Goal: Information Seeking & Learning: Learn about a topic

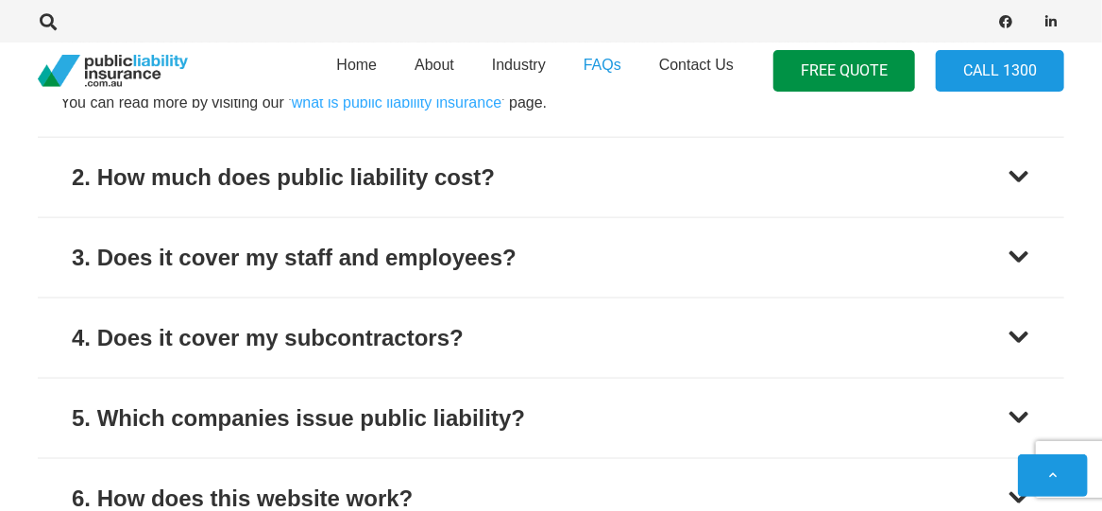
scroll to position [944, 0]
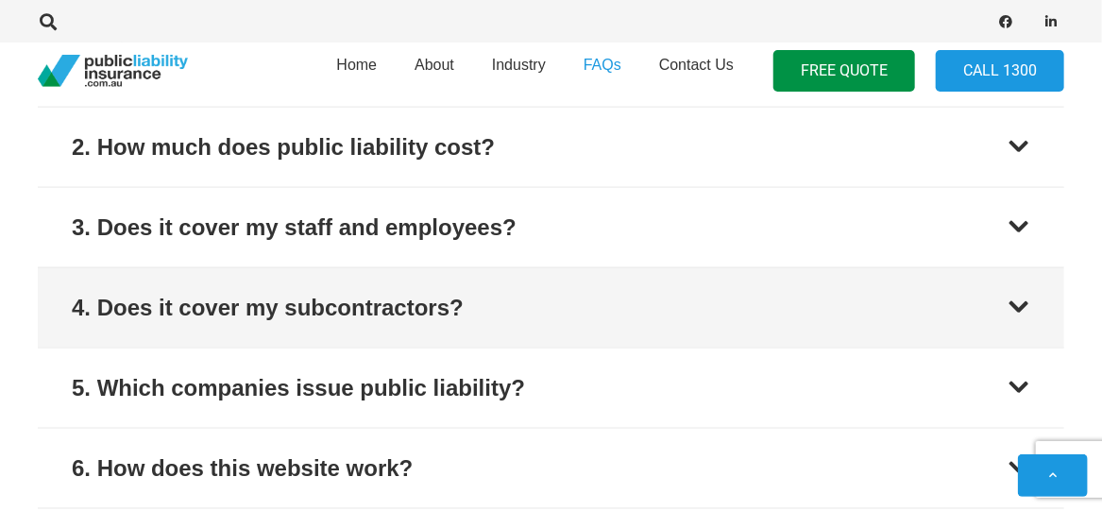
click at [1017, 303] on div at bounding box center [1019, 308] width 23 height 23
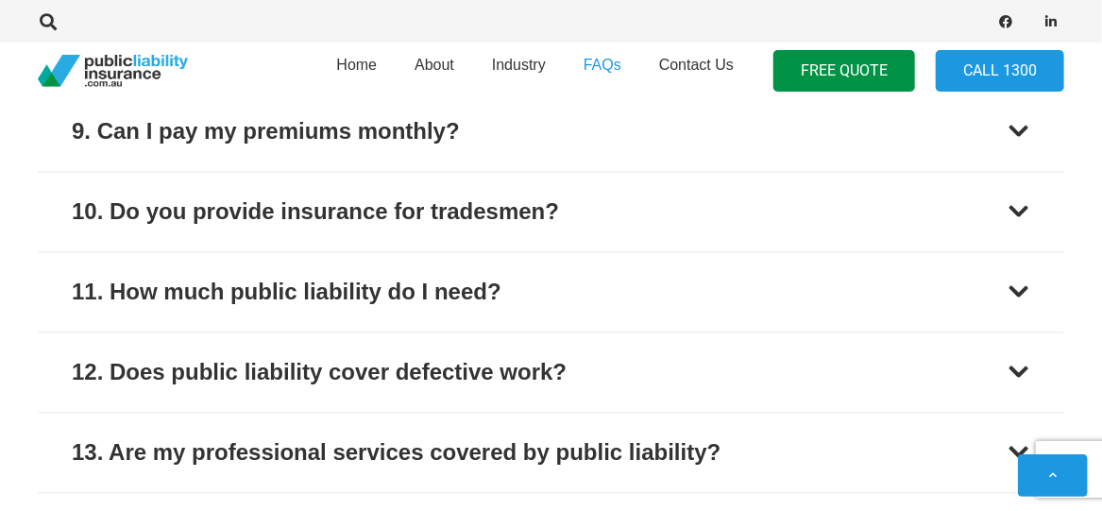
scroll to position [1555, 0]
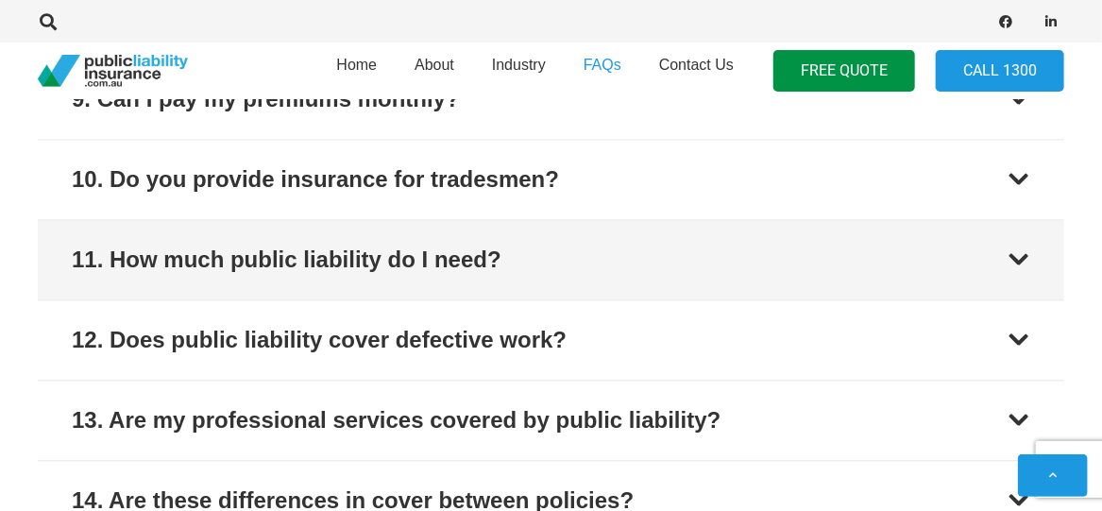
click at [1020, 251] on div at bounding box center [1019, 259] width 23 height 23
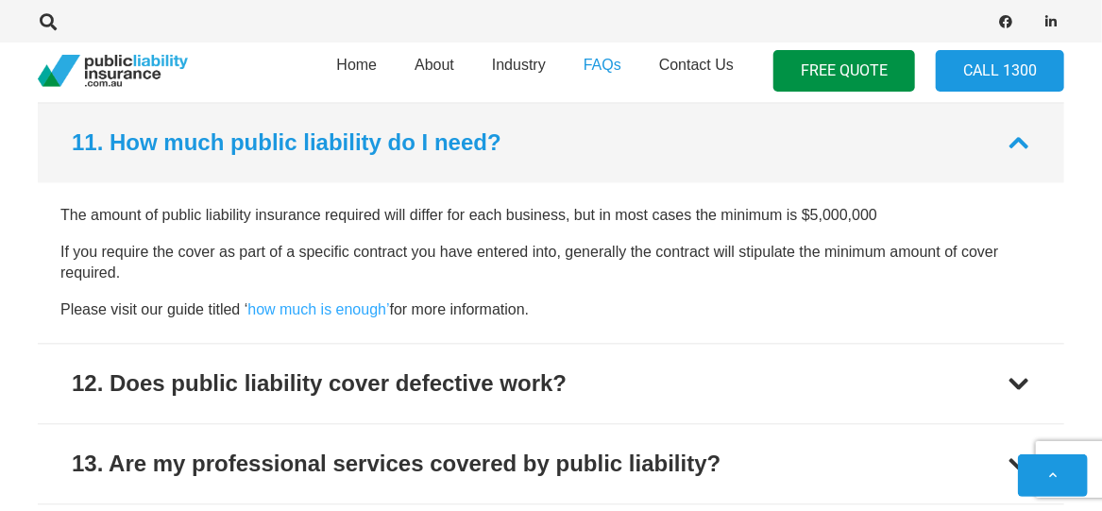
scroll to position [1547, 0]
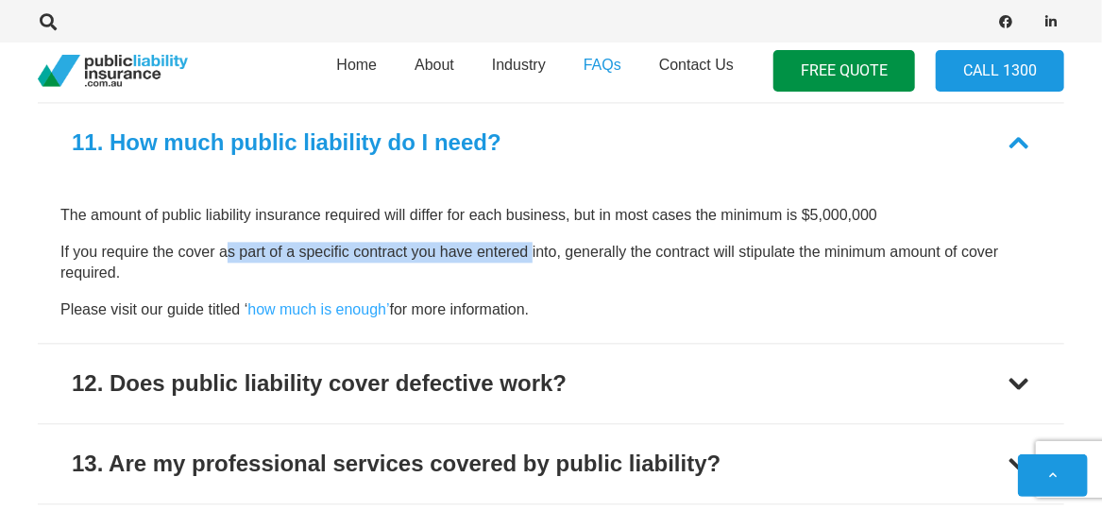
drag, startPoint x: 228, startPoint y: 223, endPoint x: 533, endPoint y: 223, distance: 305.1
click at [533, 223] on div "The amount of public liability insurance required will differ for each business…" at bounding box center [550, 262] width 981 height 115
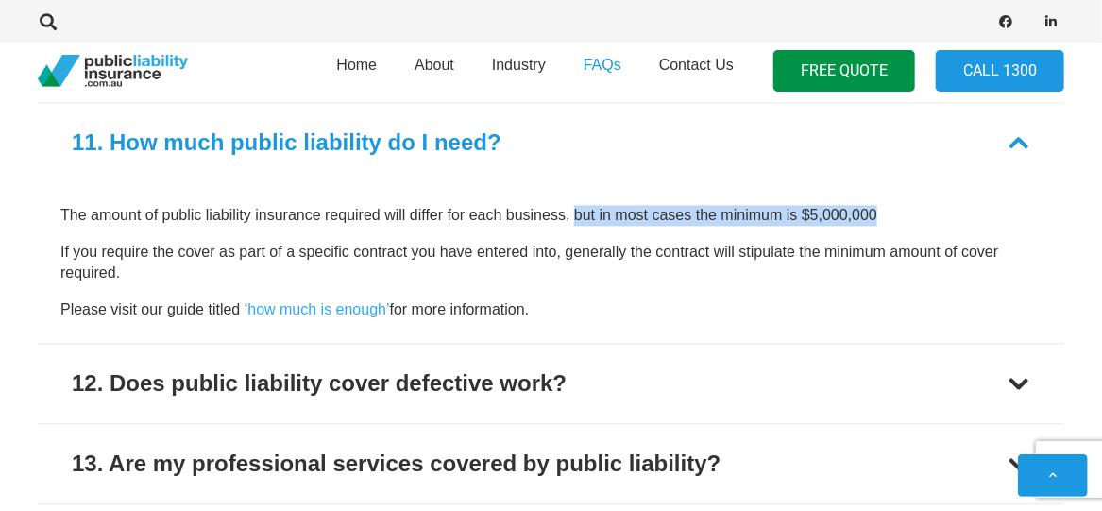
drag, startPoint x: 572, startPoint y: 215, endPoint x: 892, endPoint y: 214, distance: 319.2
click at [892, 214] on p "The amount of public liability insurance required will differ for each business…" at bounding box center [550, 215] width 981 height 21
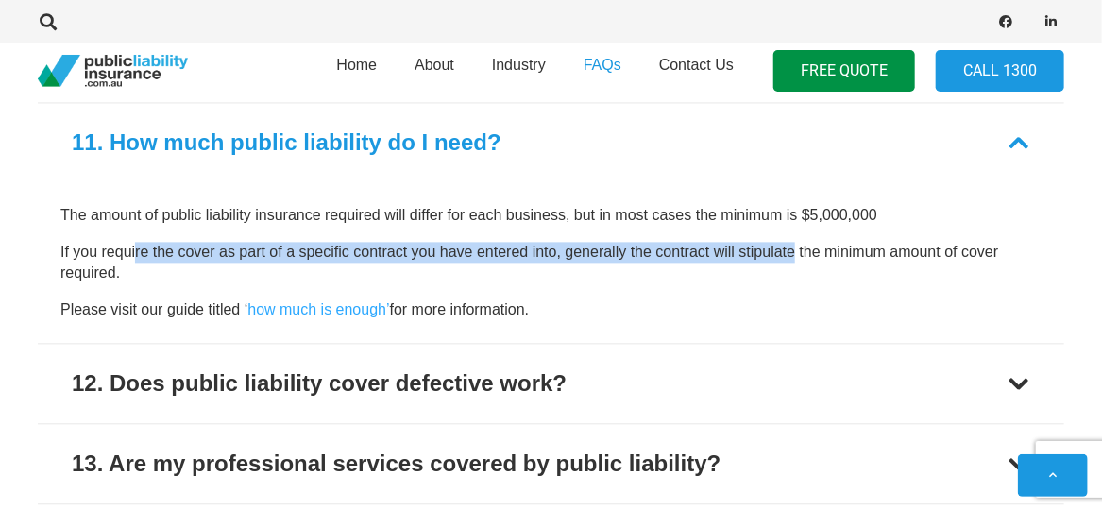
drag, startPoint x: 137, startPoint y: 243, endPoint x: 796, endPoint y: 256, distance: 659.4
click at [796, 256] on p "If you require the cover as part of a specific contract you have entered into, …" at bounding box center [550, 263] width 981 height 42
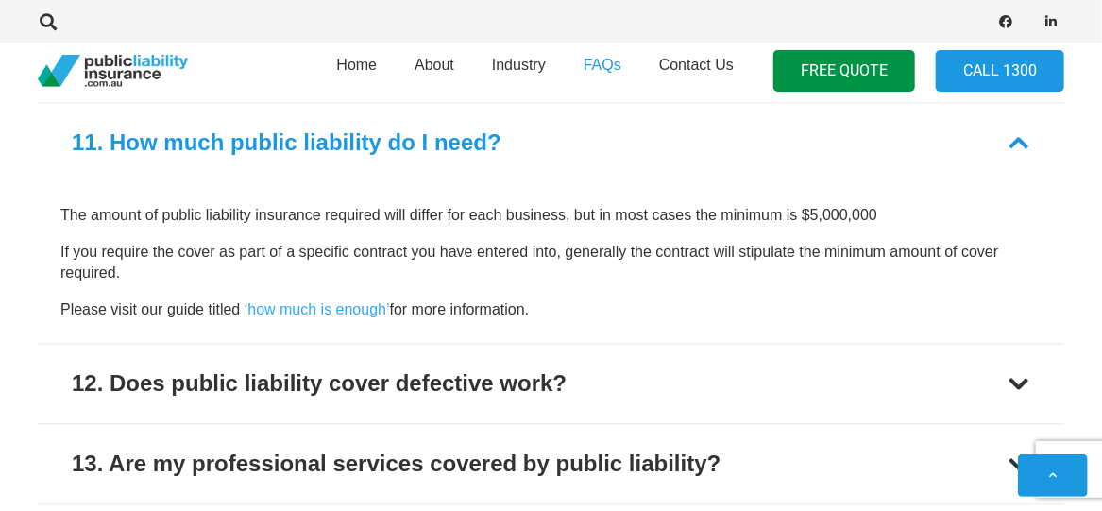
click at [789, 263] on p "If you require the cover as part of a specific contract you have entered into, …" at bounding box center [550, 263] width 981 height 42
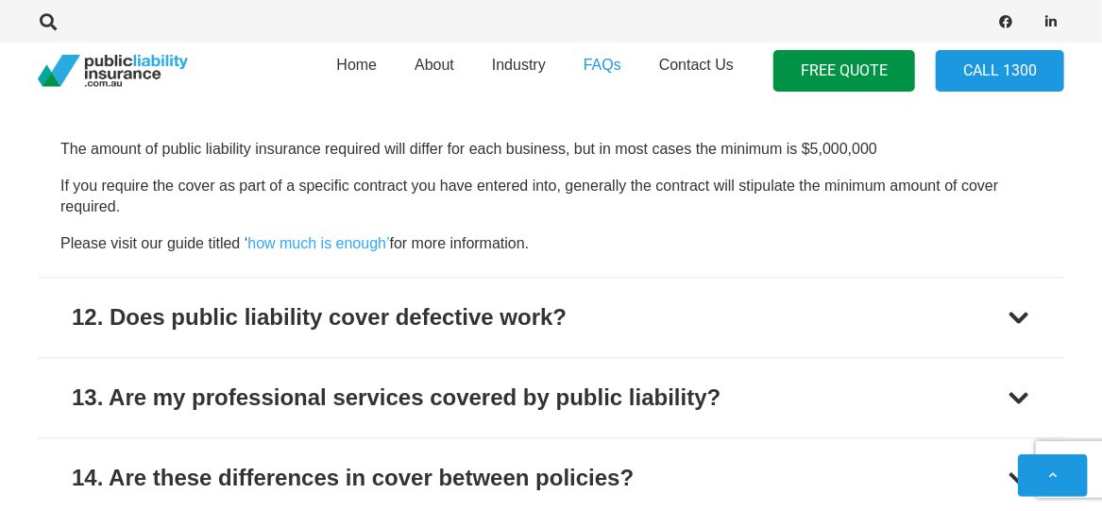
scroll to position [1641, 0]
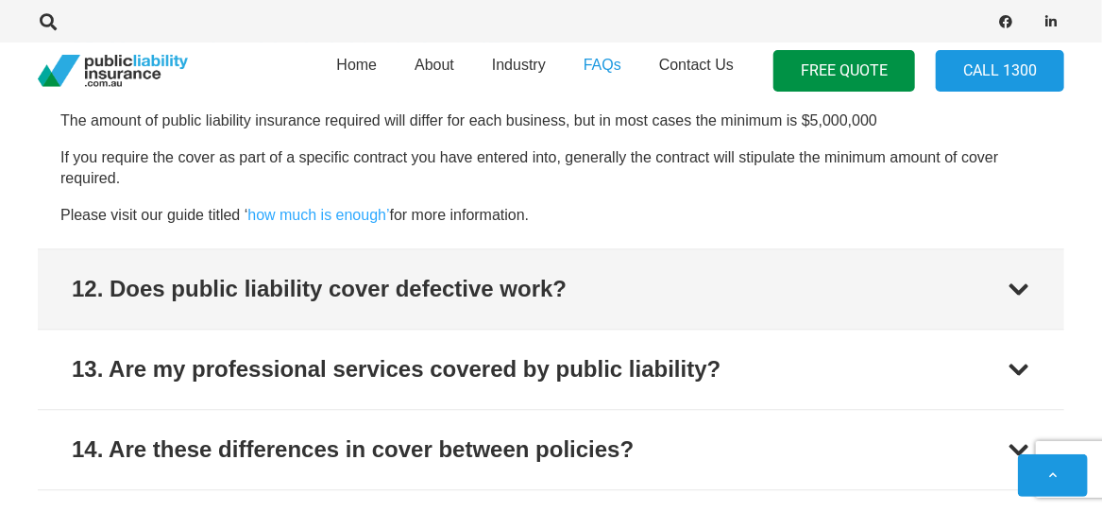
click at [1028, 281] on div at bounding box center [1019, 289] width 23 height 23
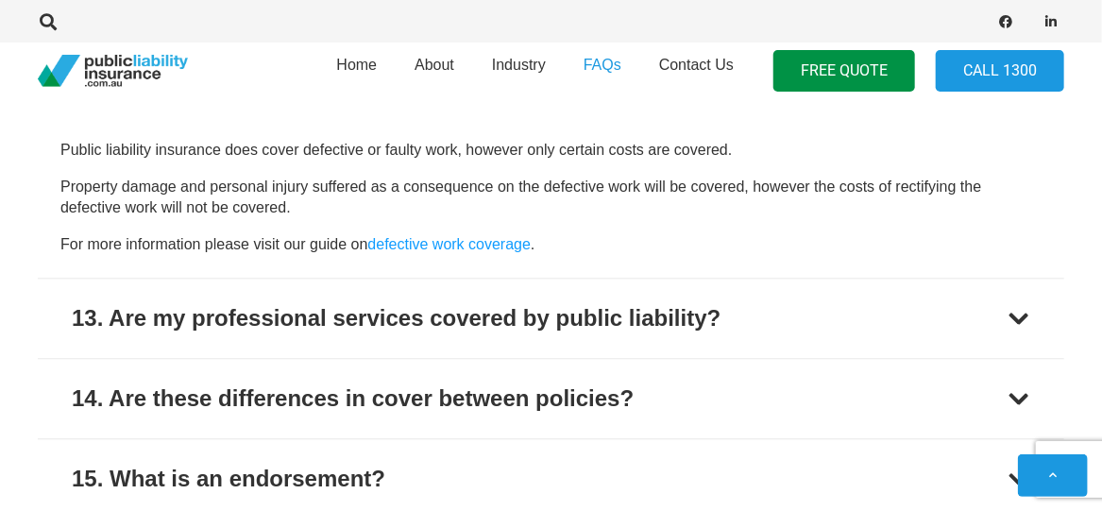
scroll to position [1721, 0]
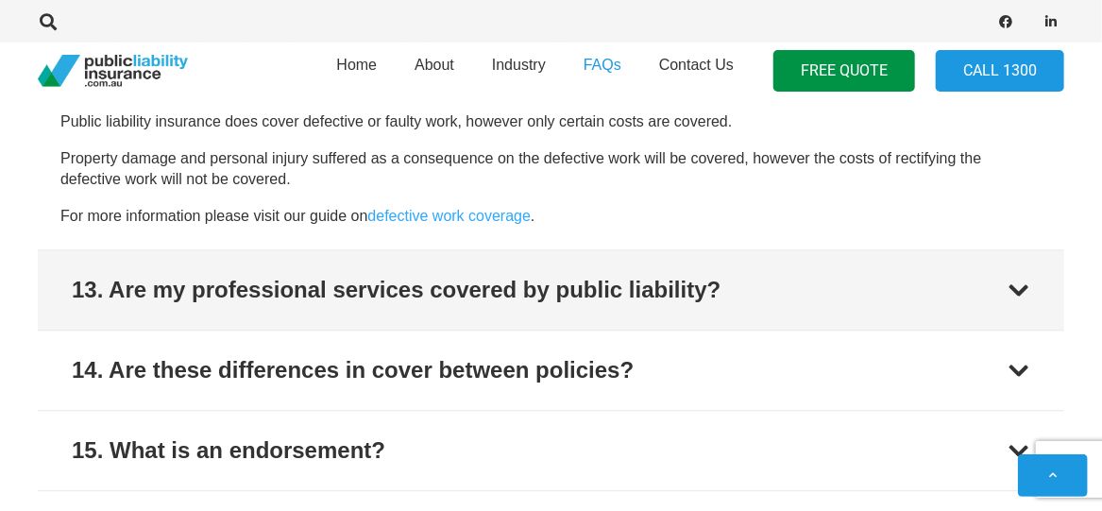
click at [1028, 283] on div at bounding box center [1019, 290] width 23 height 23
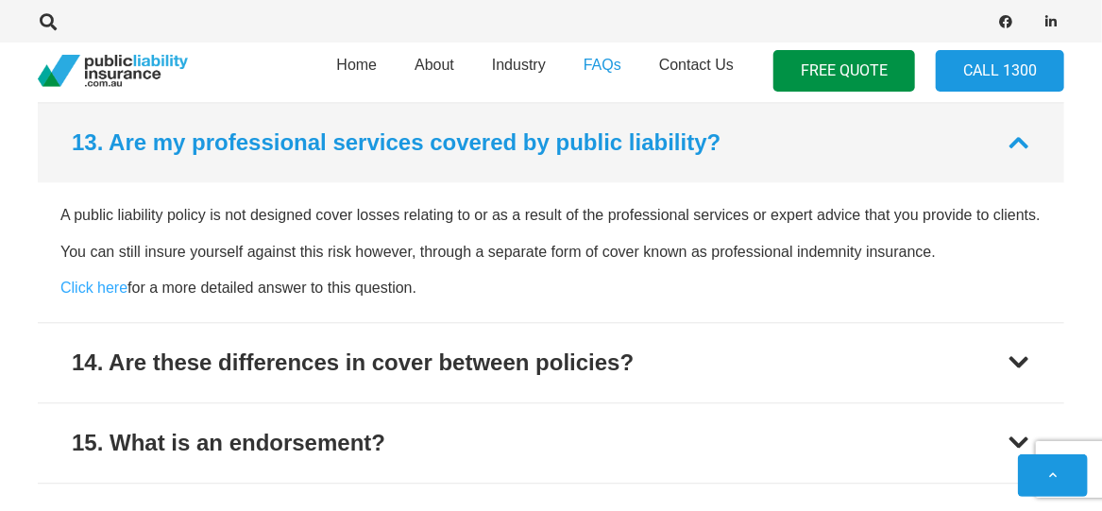
scroll to position [1707, 0]
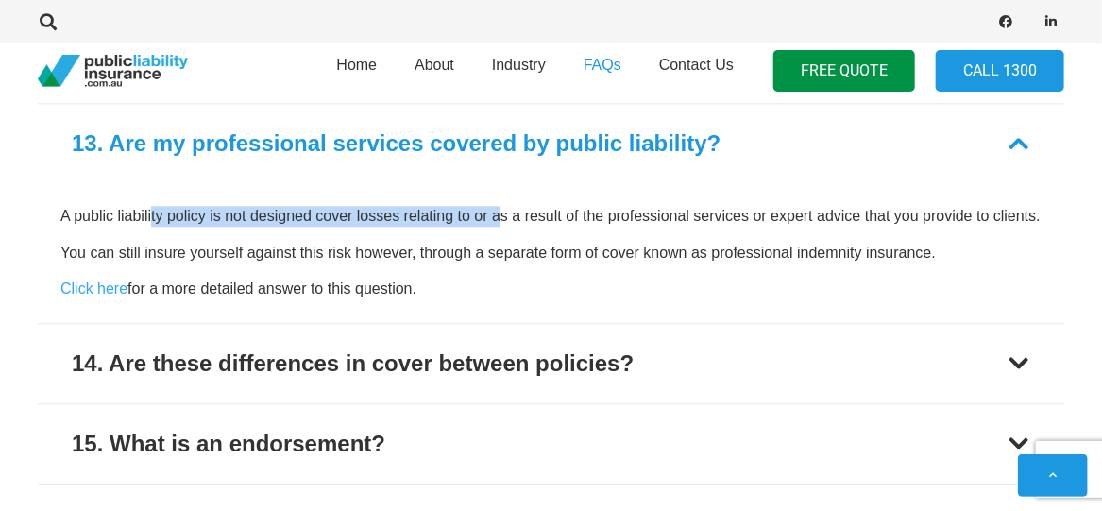
drag, startPoint x: 151, startPoint y: 213, endPoint x: 501, endPoint y: 210, distance: 350.4
click at [501, 210] on p "A public liability policy is not designed cover losses relating to or as a resu…" at bounding box center [550, 216] width 981 height 21
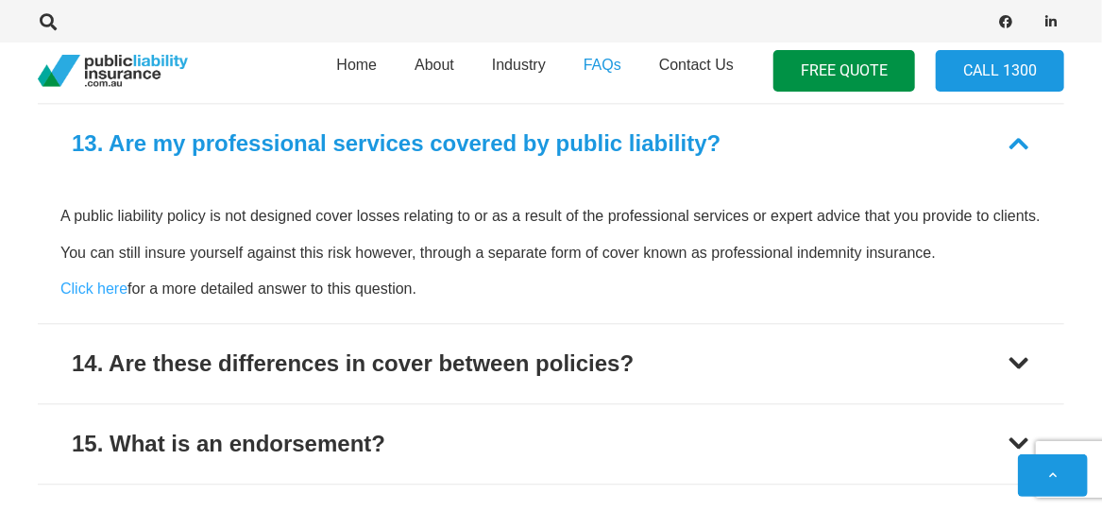
click at [535, 235] on div "A public liability policy is not designed cover losses relating to or as a resu…" at bounding box center [550, 252] width 981 height 93
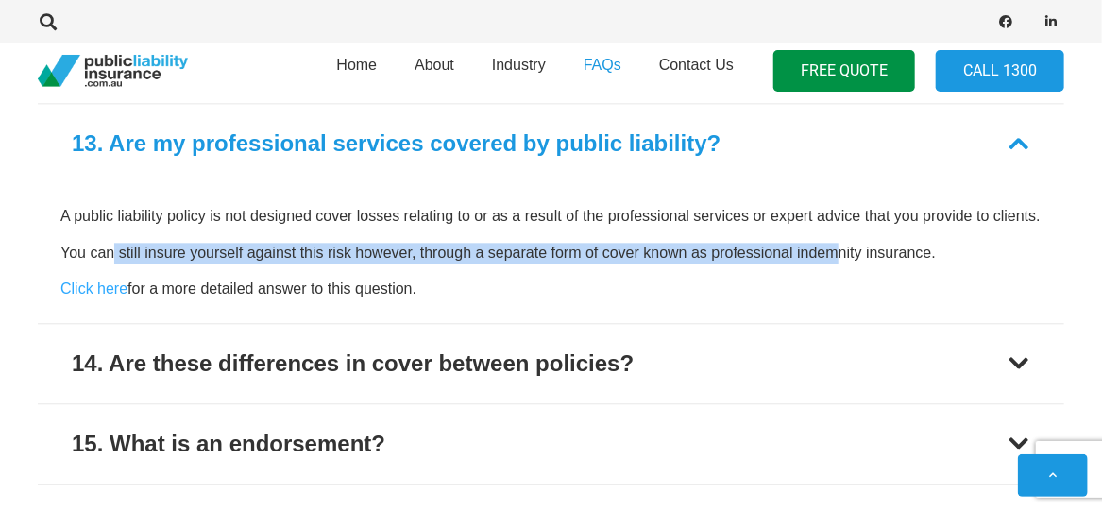
drag, startPoint x: 115, startPoint y: 251, endPoint x: 832, endPoint y: 250, distance: 716.8
click at [832, 250] on p "You can still insure yourself against this risk however, through a separate for…" at bounding box center [550, 253] width 981 height 21
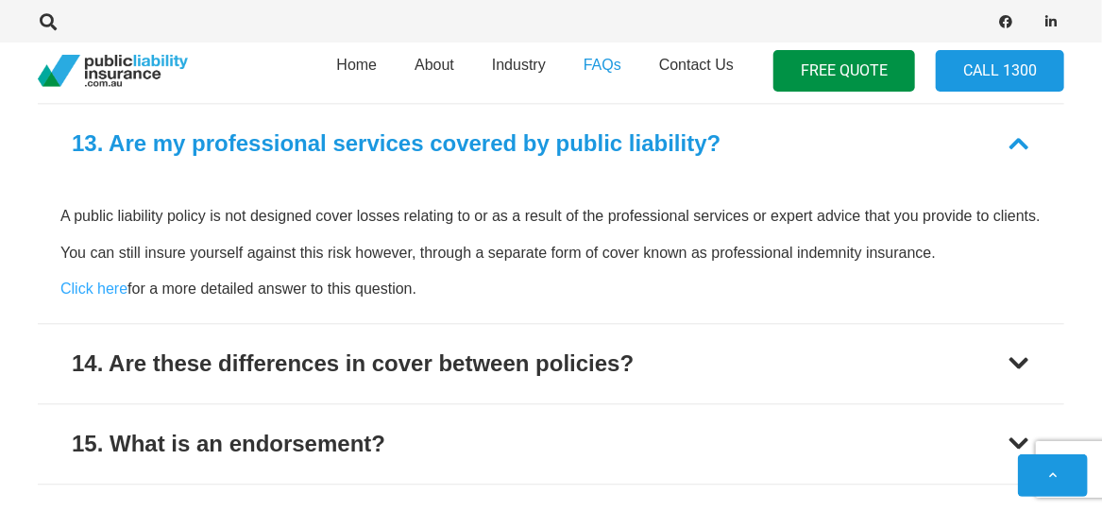
click at [221, 215] on p "A public liability policy is not designed cover losses relating to or as a resu…" at bounding box center [550, 216] width 981 height 21
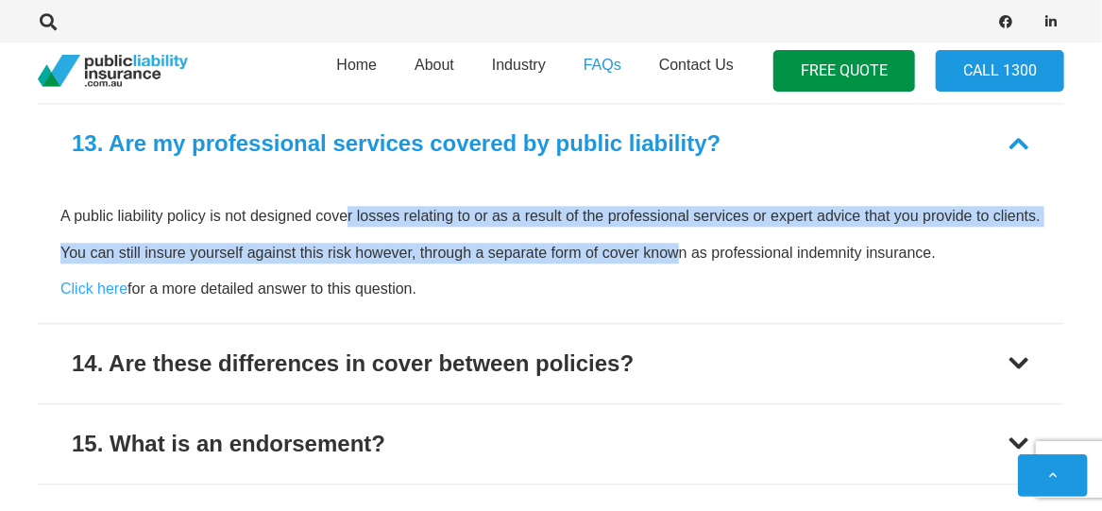
drag, startPoint x: 351, startPoint y: 216, endPoint x: 681, endPoint y: 230, distance: 329.9
click at [681, 230] on div "A public liability policy is not designed cover losses relating to or as a resu…" at bounding box center [550, 252] width 981 height 93
click at [597, 224] on div "A public liability policy is not designed cover losses relating to or as a resu…" at bounding box center [550, 252] width 981 height 93
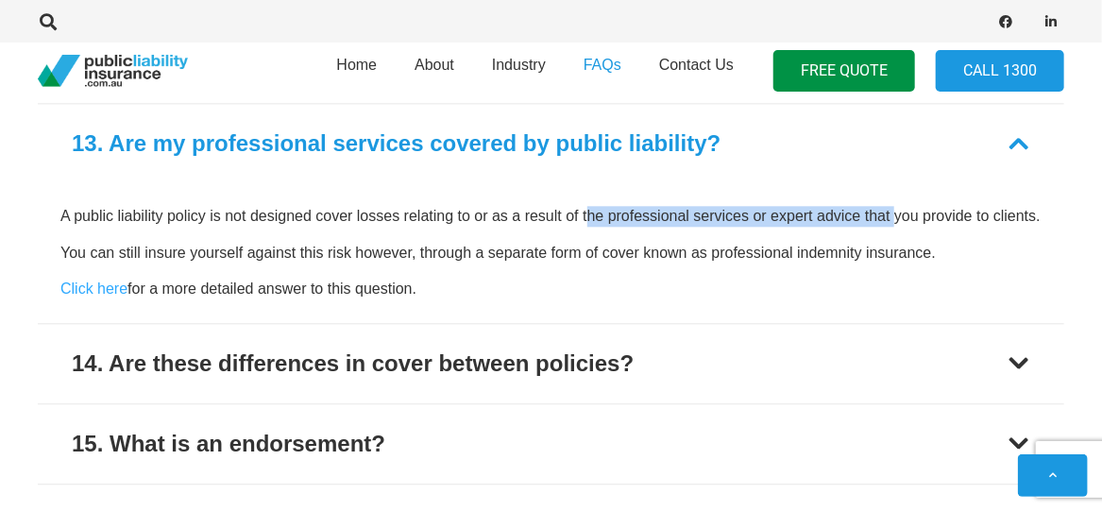
drag, startPoint x: 609, startPoint y: 216, endPoint x: 897, endPoint y: 218, distance: 288.1
click at [897, 218] on p "A public liability policy is not designed cover losses relating to or as a resu…" at bounding box center [550, 216] width 981 height 21
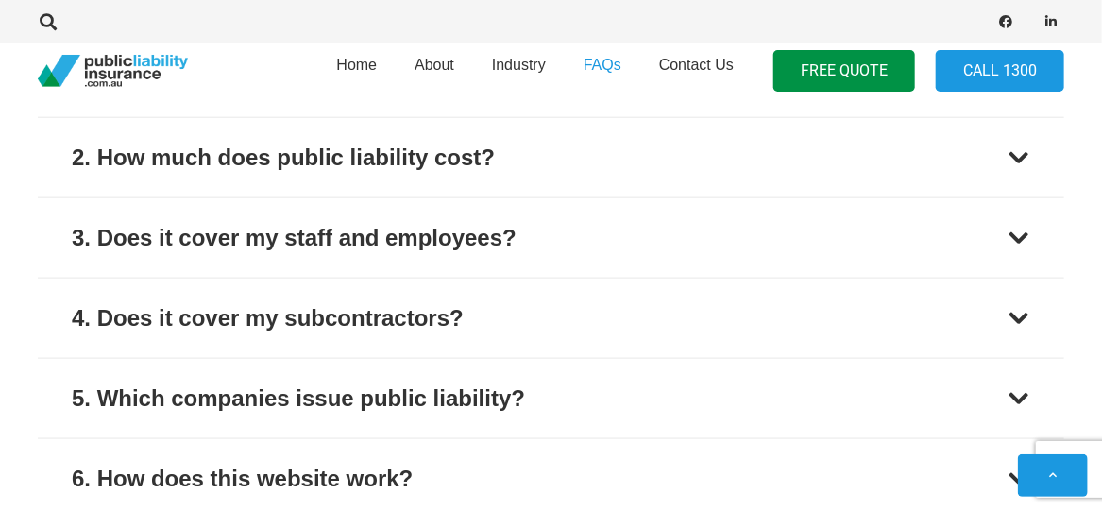
scroll to position [762, 0]
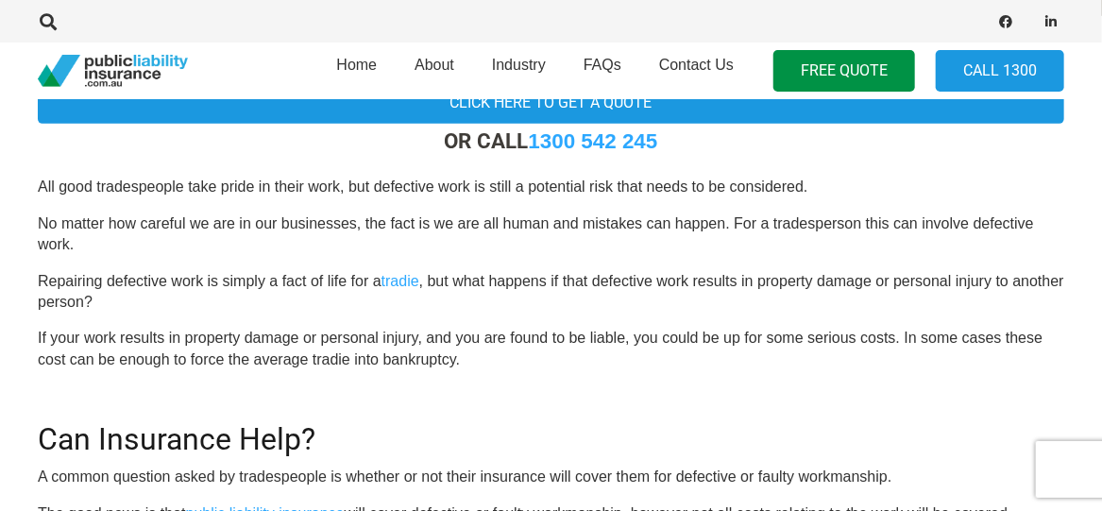
scroll to position [378, 0]
